Goal: Information Seeking & Learning: Learn about a topic

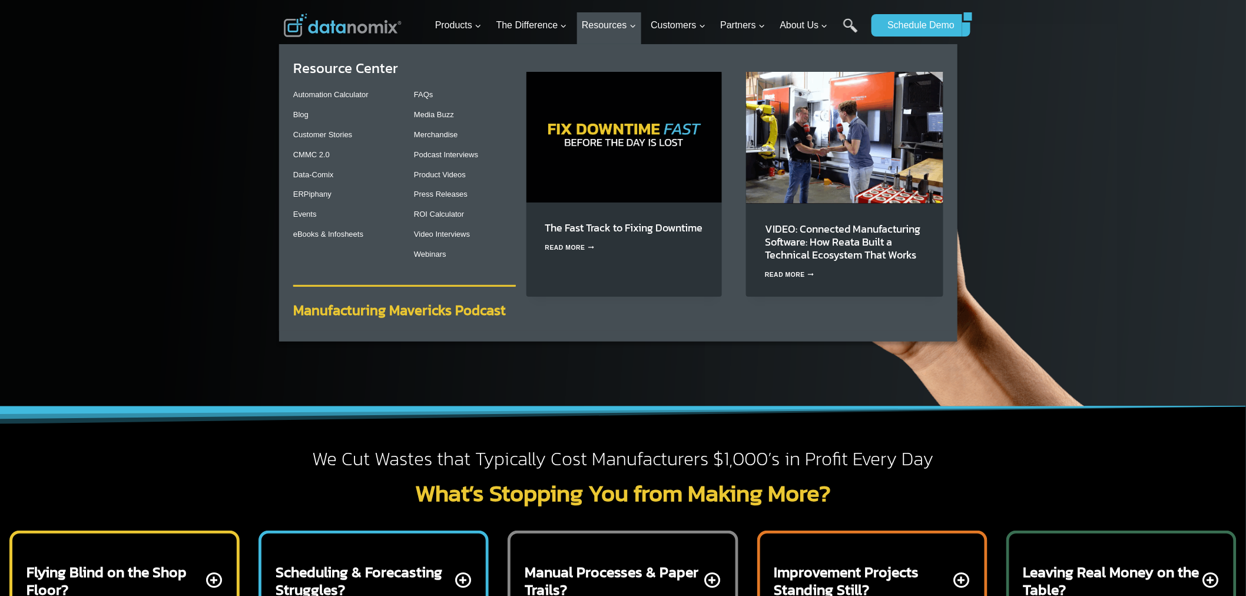
drag, startPoint x: 0, startPoint y: 0, endPoint x: 410, endPoint y: 314, distance: 516.5
click at [410, 314] on strong "Manufacturing Mavericks Podcast" at bounding box center [399, 310] width 212 height 21
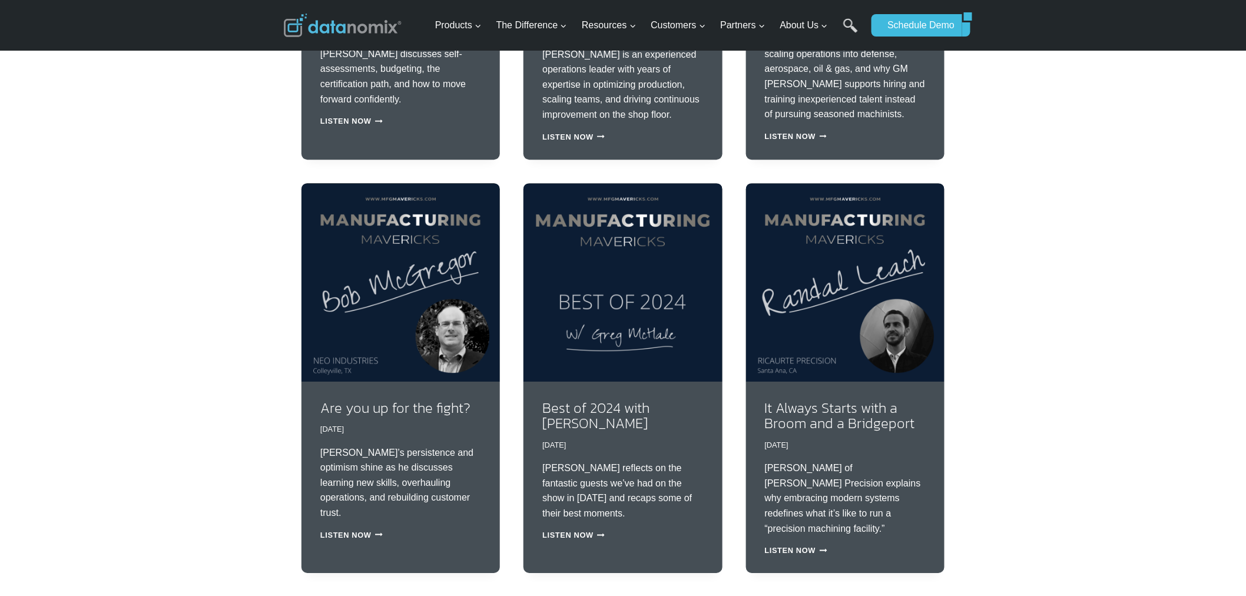
scroll to position [1417, 0]
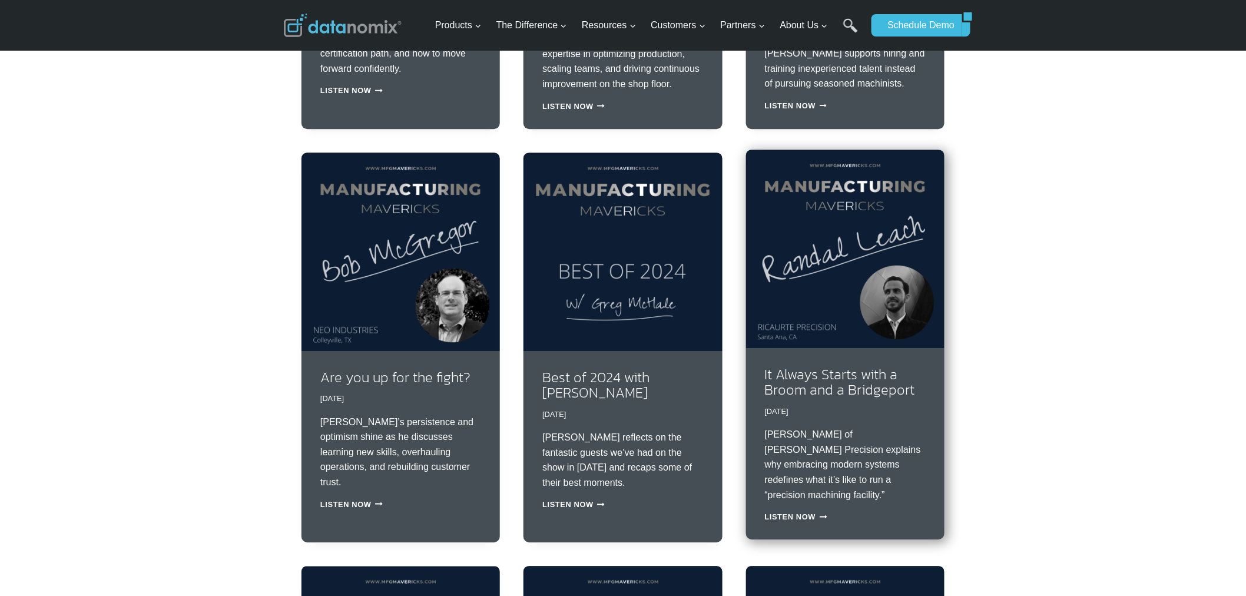
click at [798, 307] on img at bounding box center [845, 249] width 198 height 198
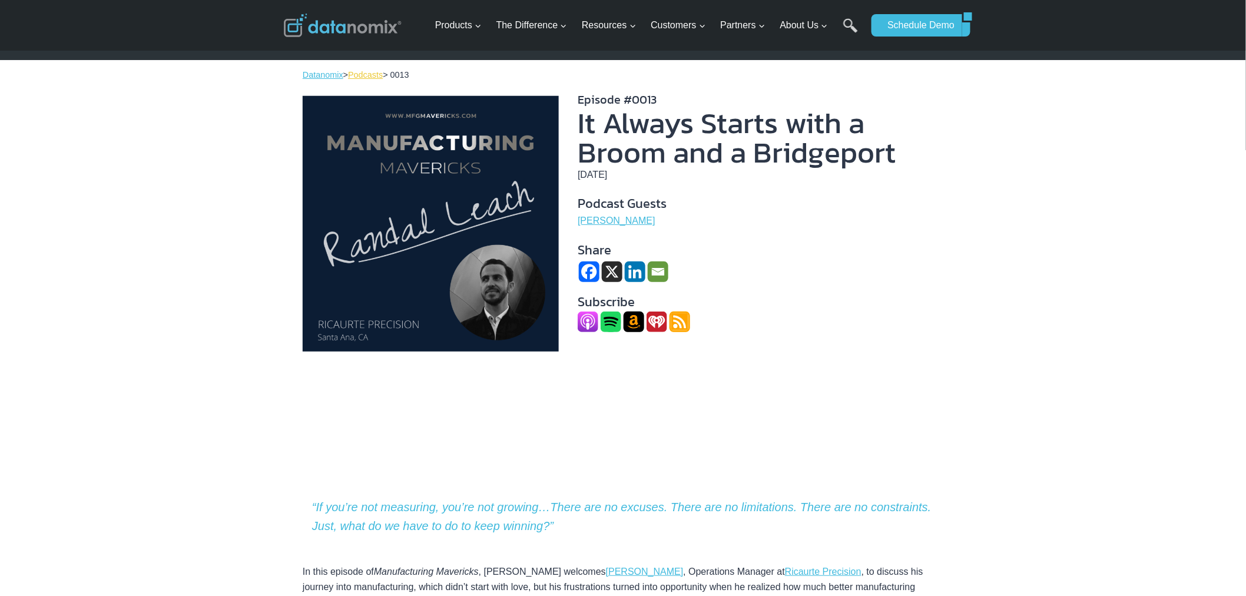
drag, startPoint x: 368, startPoint y: 77, endPoint x: 426, endPoint y: 92, distance: 59.8
click at [368, 77] on link "Podcasts" at bounding box center [365, 74] width 35 height 9
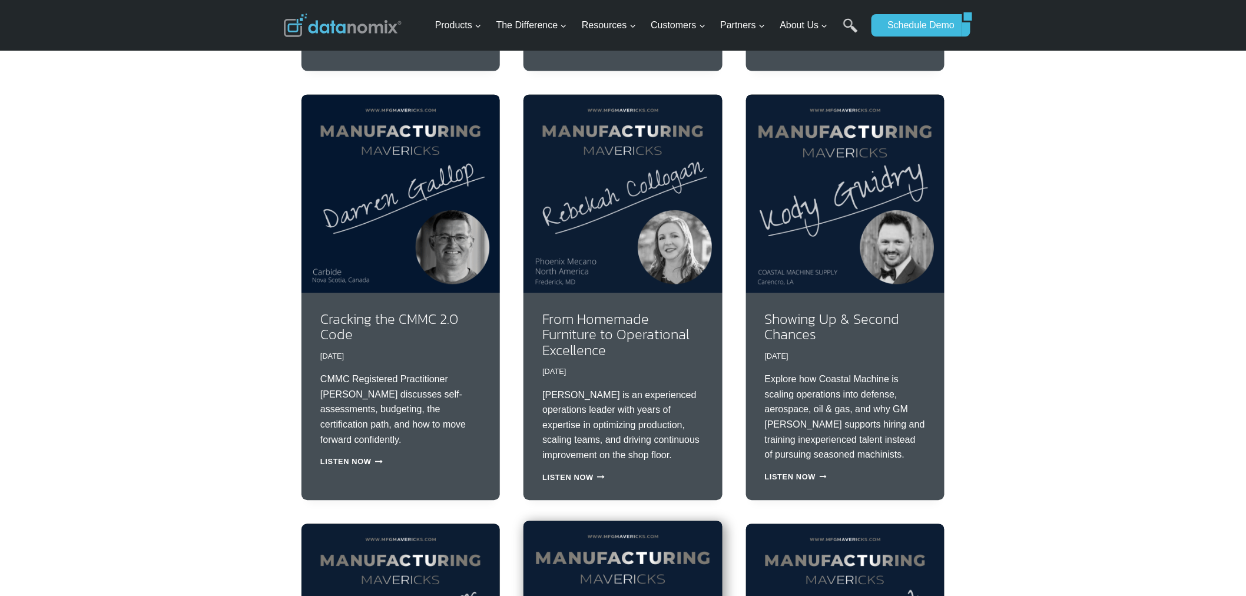
scroll to position [981, 0]
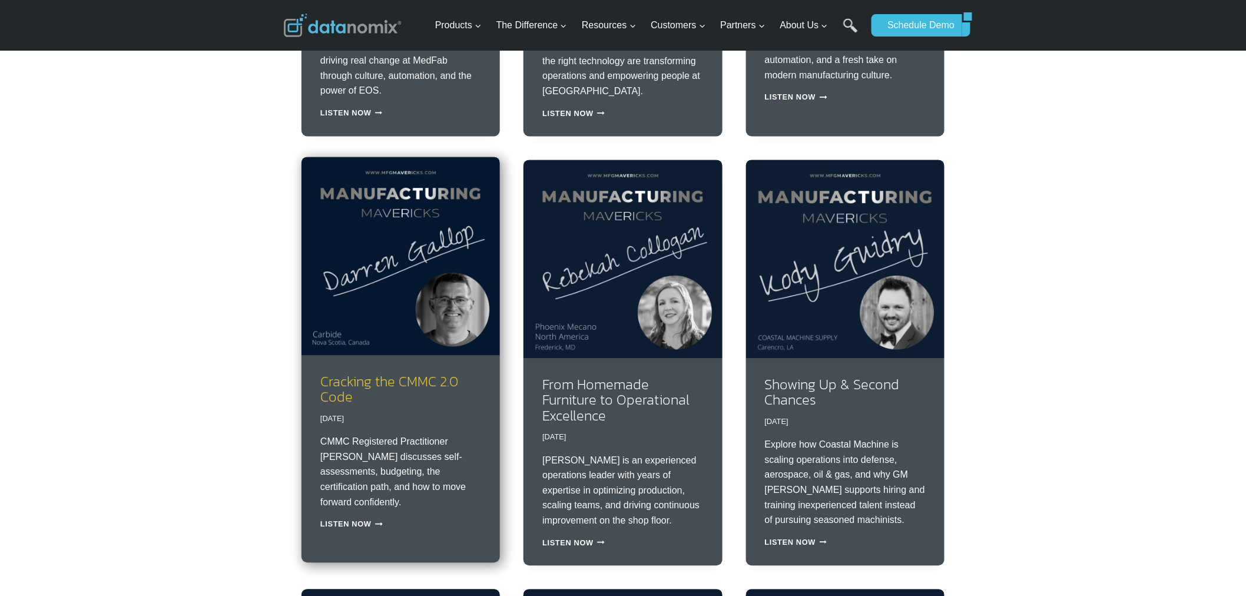
click at [384, 385] on link "Cracking the CMMC 2.0 Code" at bounding box center [389, 389] width 138 height 36
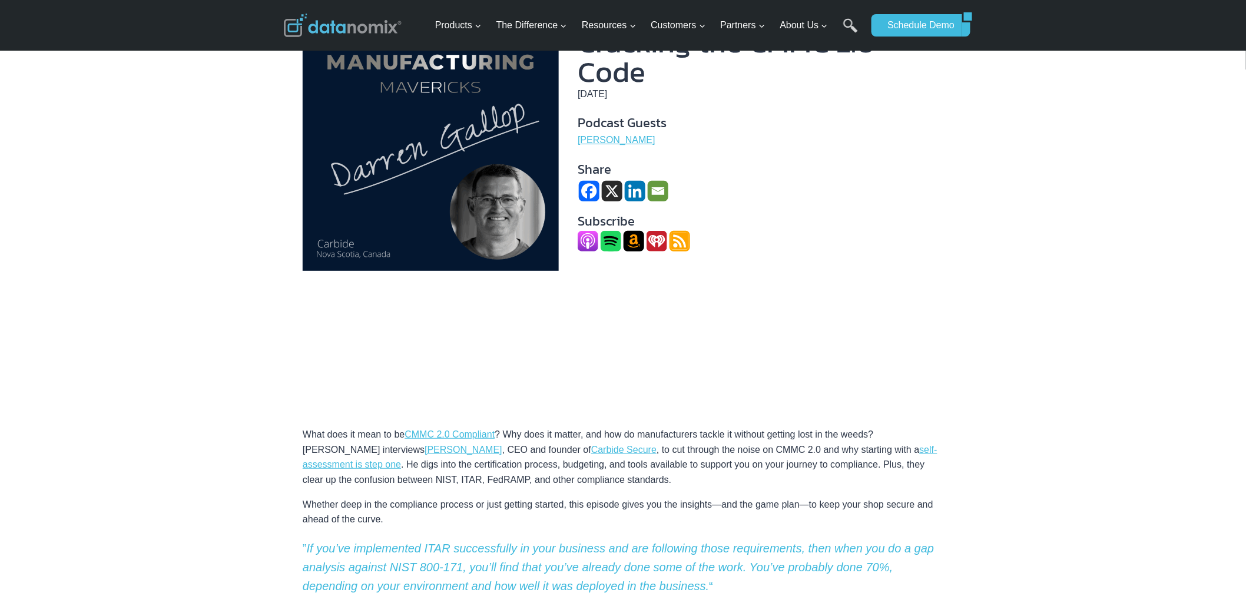
scroll to position [109, 0]
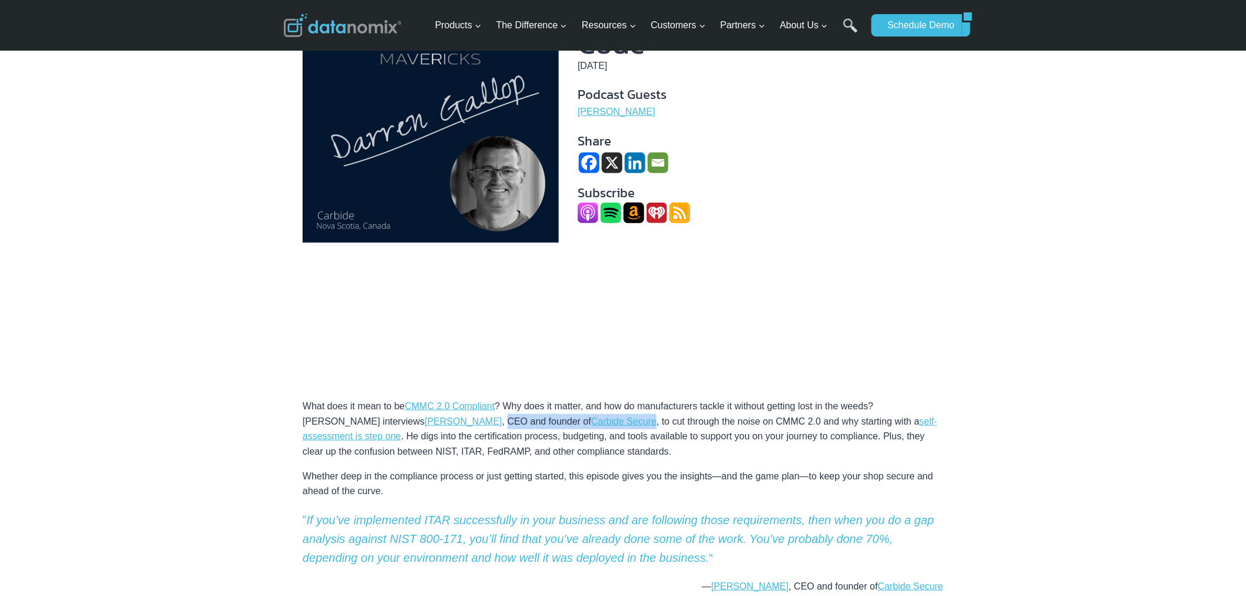
drag, startPoint x: 409, startPoint y: 420, endPoint x: 557, endPoint y: 421, distance: 147.8
click at [557, 421] on p "What does it mean to be CMMC 2.0 Compliant ? Why does it matter, and how do man…" at bounding box center [623, 421] width 640 height 75
copy p "CEO and founder of Carbide Secure"
click at [590, 434] on p "What does it mean to be CMMC 2.0 Compliant ? Why does it matter, and how do man…" at bounding box center [623, 421] width 640 height 75
